Goal: Subscribe to service/newsletter

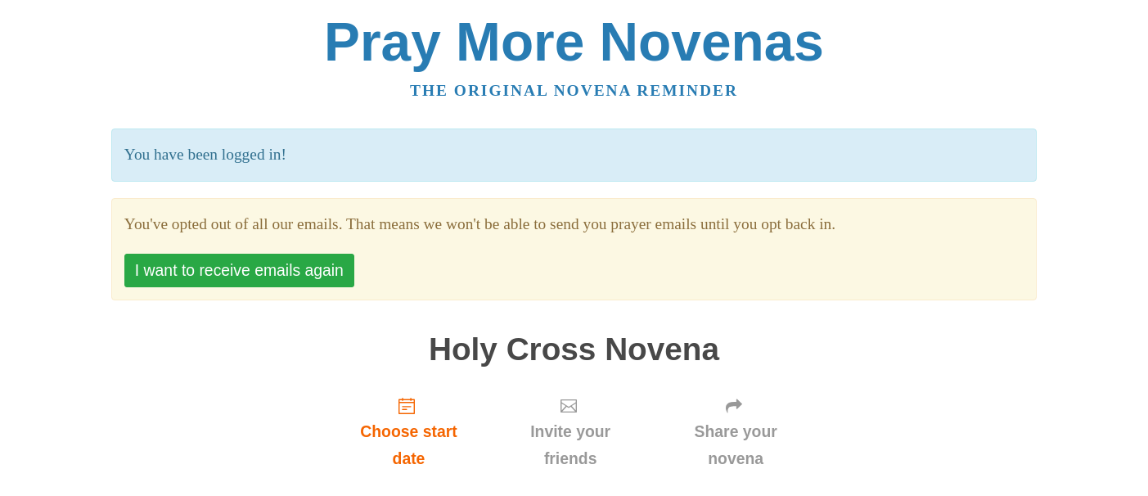
click at [345, 268] on button "I want to receive emails again" at bounding box center [239, 271] width 230 height 34
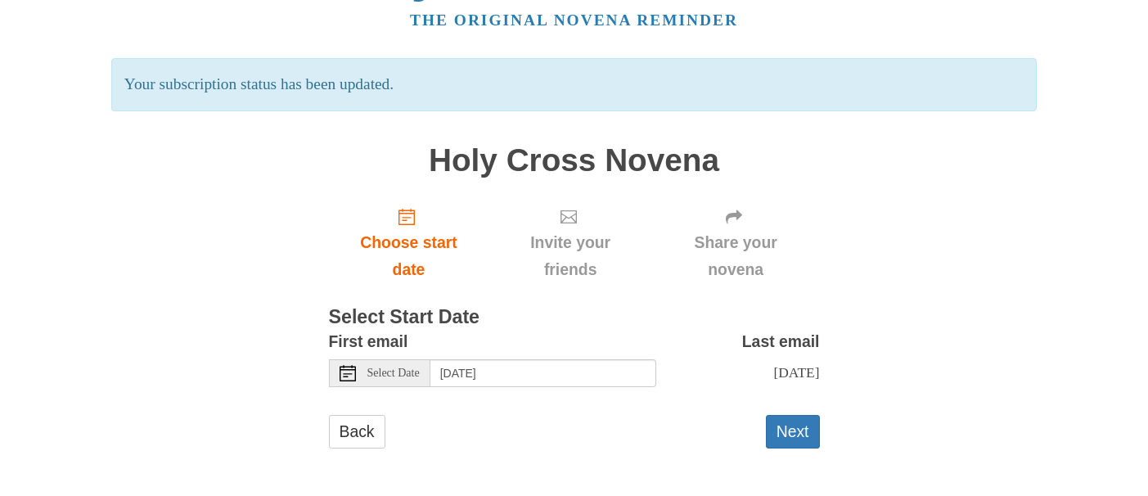
scroll to position [86, 0]
click at [392, 367] on span "Select Date" at bounding box center [393, 372] width 52 height 11
click at [794, 432] on button "Next" at bounding box center [793, 432] width 54 height 34
